Goal: Task Accomplishment & Management: Manage account settings

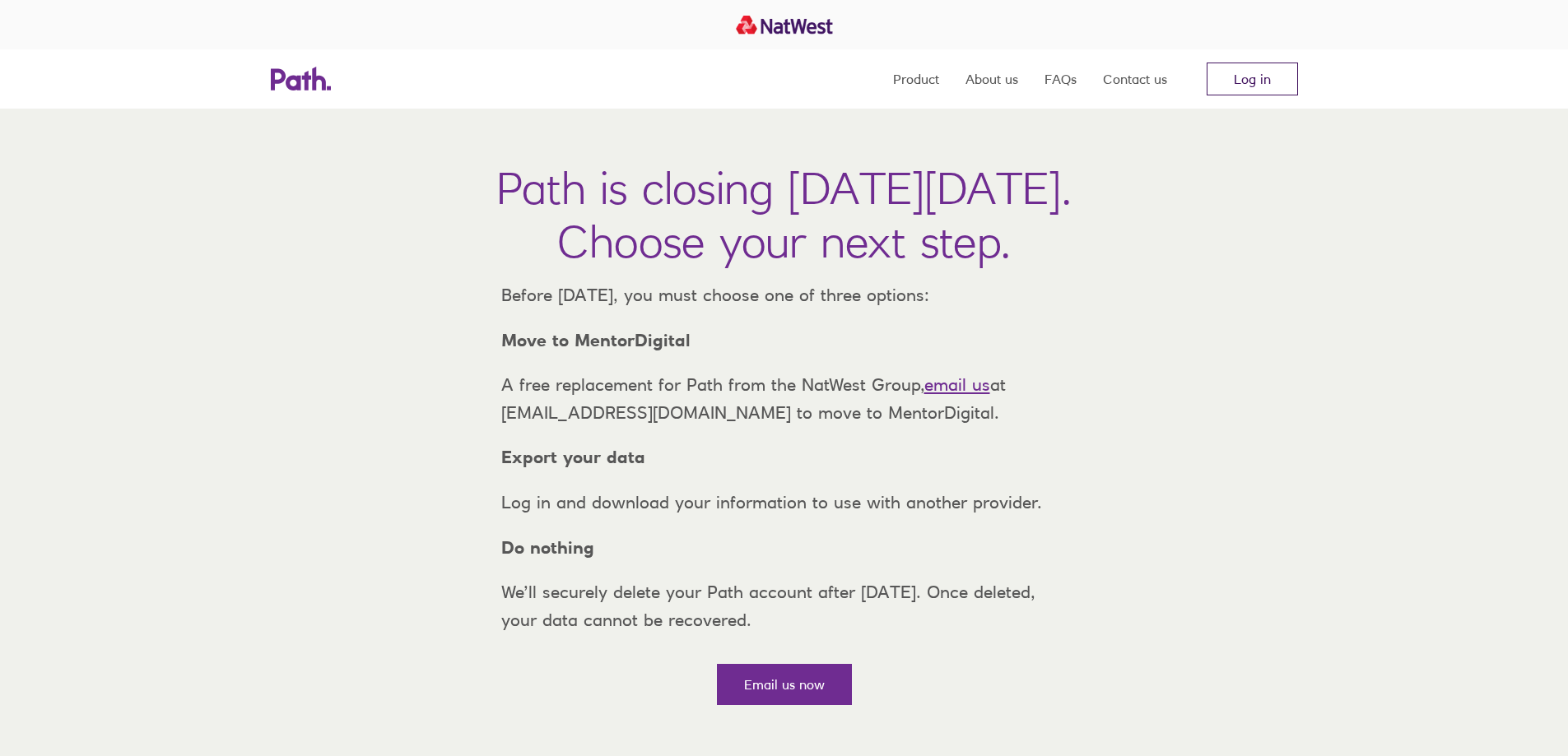
click at [1238, 86] on link "Log in" at bounding box center [1252, 79] width 91 height 33
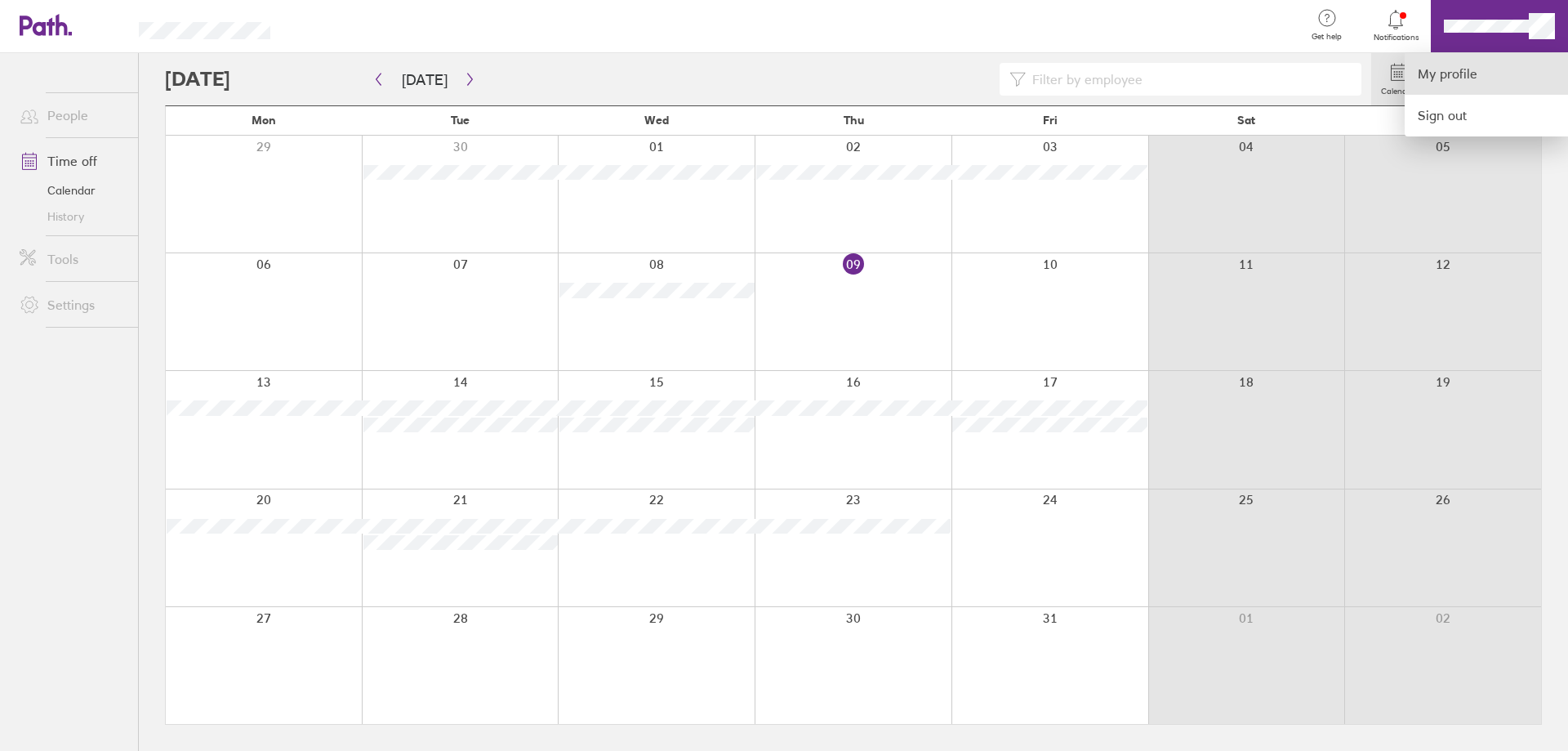
click at [1455, 72] on link "My profile" at bounding box center [1486, 73] width 163 height 42
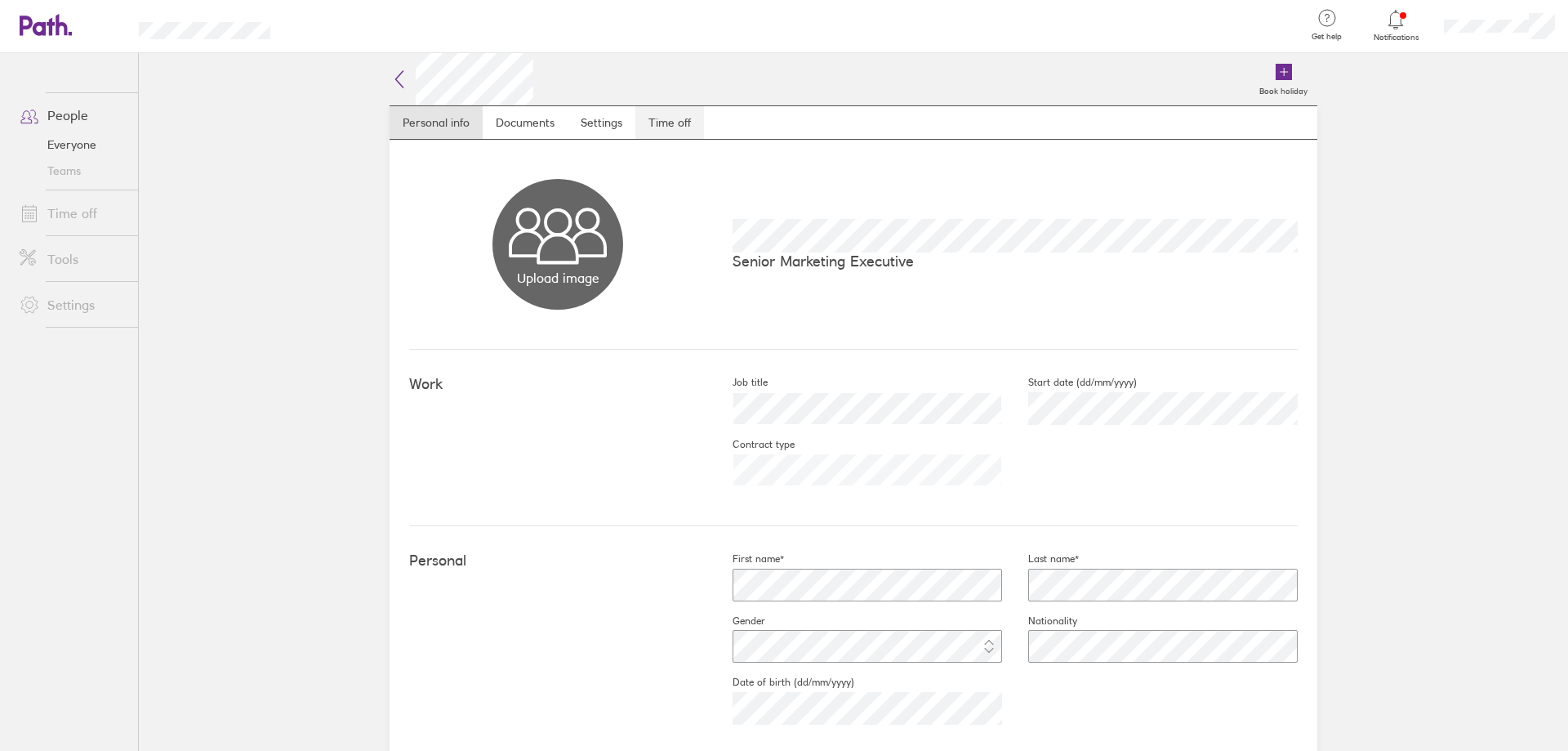
click at [648, 116] on link "Time off" at bounding box center [669, 123] width 68 height 33
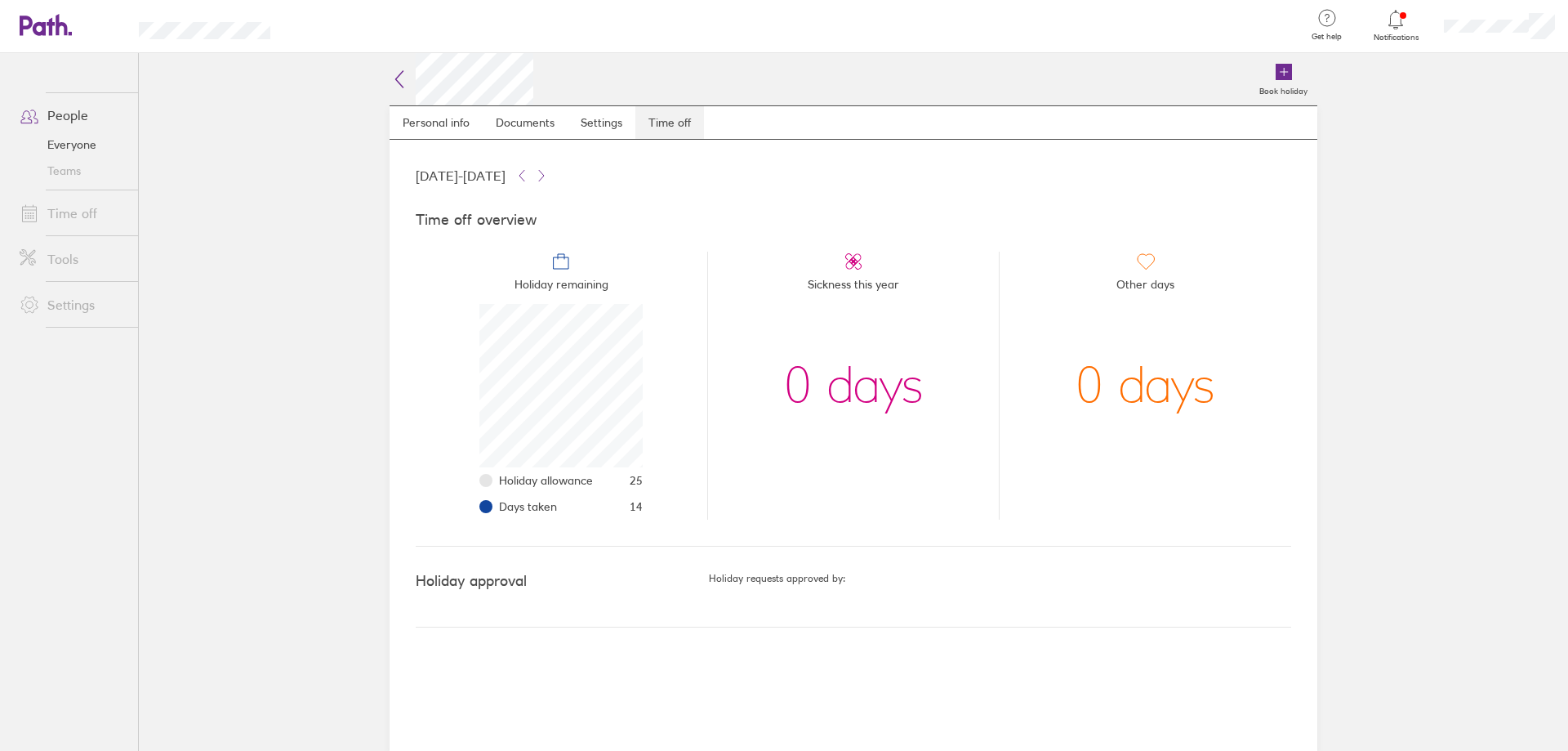
scroll to position [163, 163]
click at [69, 211] on link "Time off" at bounding box center [72, 214] width 131 height 33
